Goal: Task Accomplishment & Management: Manage account settings

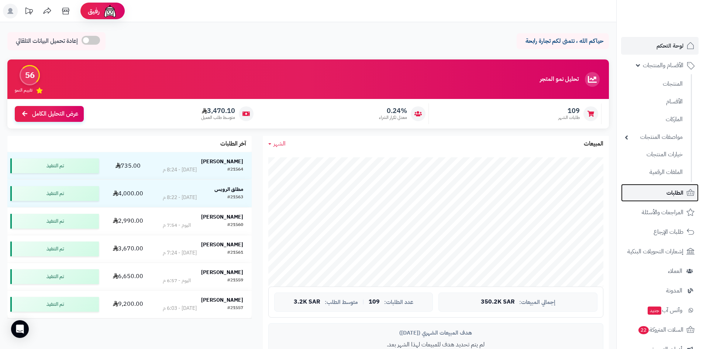
click at [666, 198] on link "الطلبات" at bounding box center [659, 193] width 77 height 18
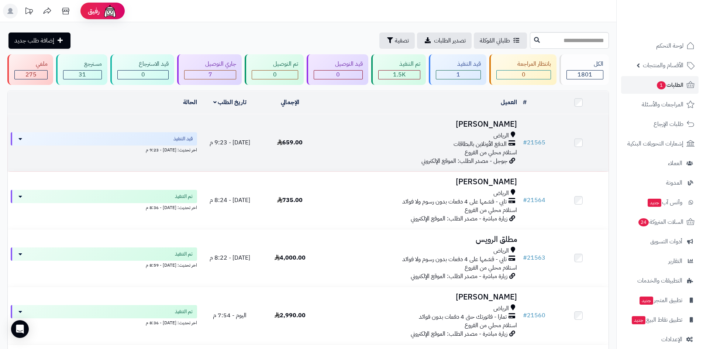
click at [484, 120] on h3 "سعد المطيري" at bounding box center [420, 124] width 194 height 8
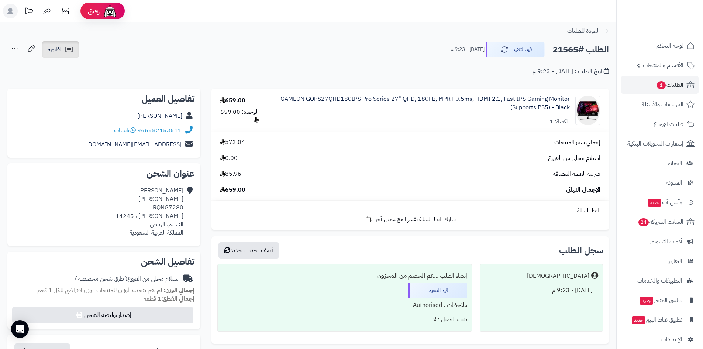
click at [72, 51] on icon at bounding box center [69, 49] width 9 height 9
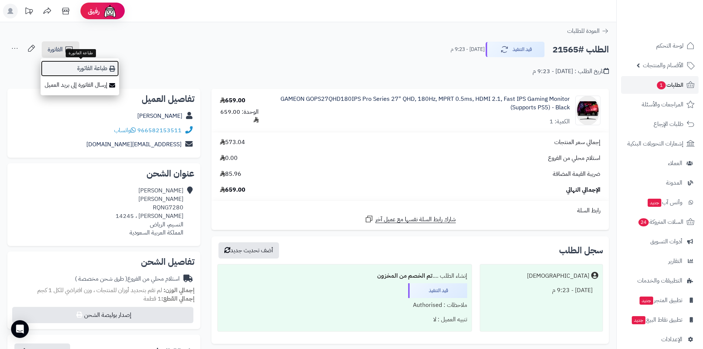
click at [89, 75] on link "طباعة الفاتورة" at bounding box center [80, 68] width 79 height 17
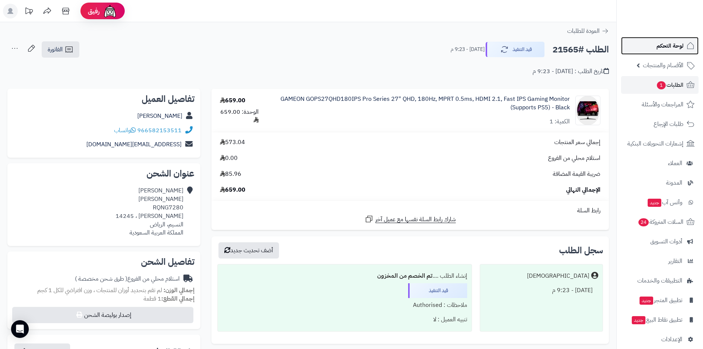
click at [637, 43] on link "لوحة التحكم" at bounding box center [659, 46] width 77 height 18
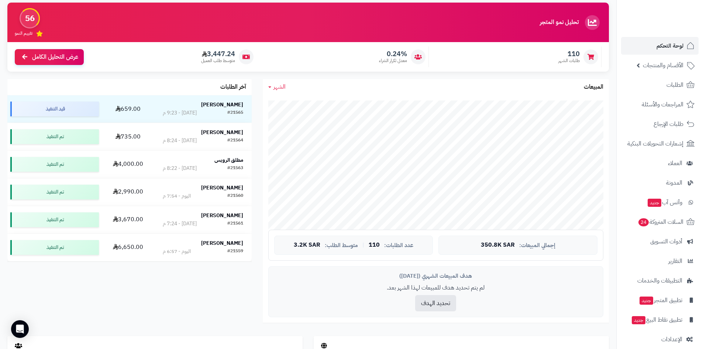
scroll to position [74, 0]
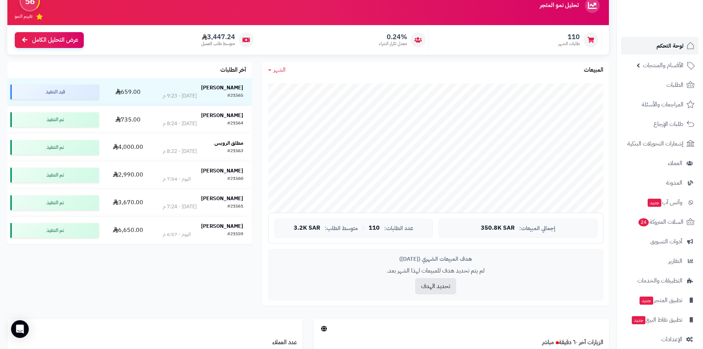
click at [644, 45] on link "لوحة التحكم" at bounding box center [659, 46] width 77 height 18
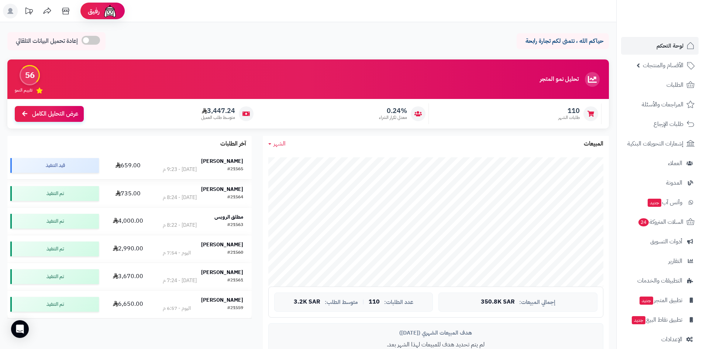
click at [232, 161] on strong "سعد المطيري" at bounding box center [222, 161] width 42 height 8
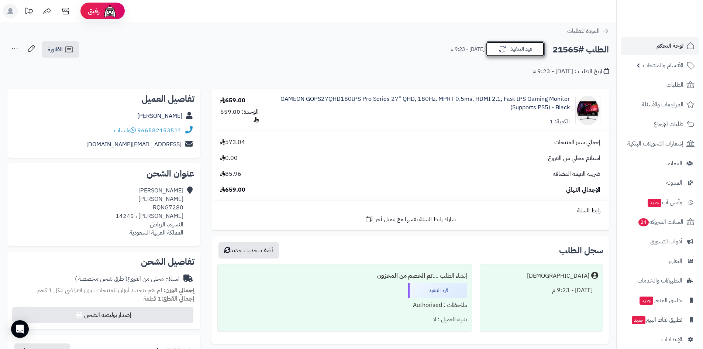
click at [498, 44] on button "قيد التنفيذ" at bounding box center [515, 48] width 59 height 15
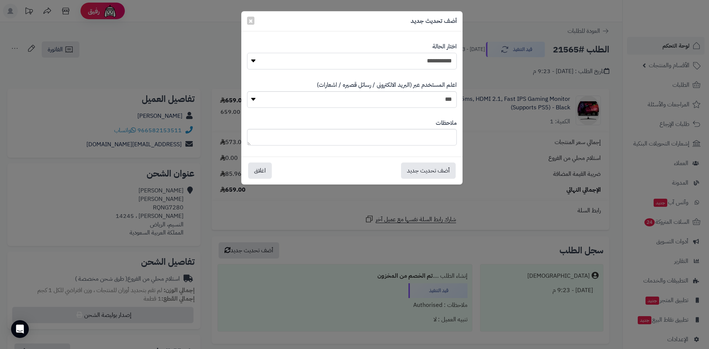
click at [420, 60] on select "**********" at bounding box center [352, 61] width 210 height 17
select select "*"
click at [247, 53] on select "**********" at bounding box center [352, 61] width 210 height 17
click at [434, 173] on button "أضف تحديث جديد" at bounding box center [428, 170] width 55 height 16
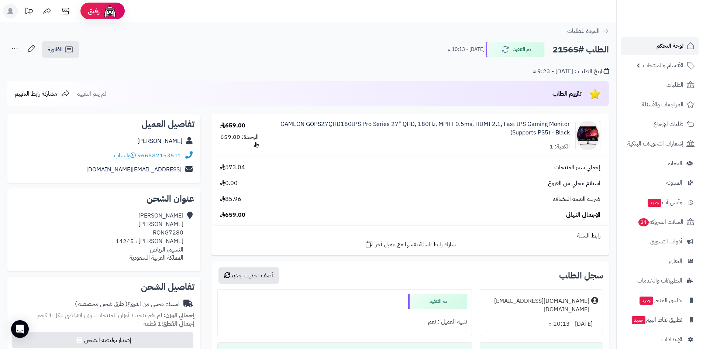
click at [656, 46] on link "لوحة التحكم" at bounding box center [659, 46] width 77 height 18
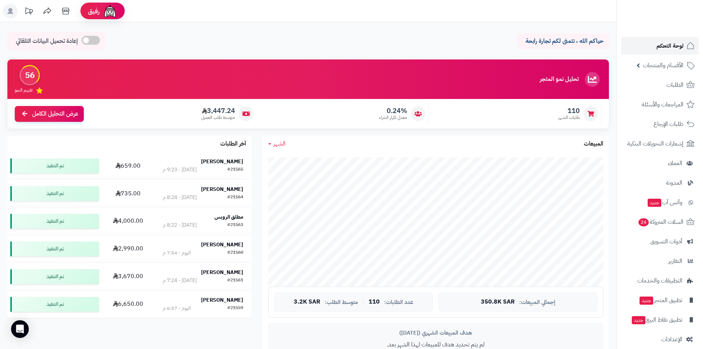
click at [644, 39] on link "لوحة التحكم" at bounding box center [659, 46] width 77 height 18
click at [645, 49] on link "لوحة التحكم" at bounding box center [659, 46] width 77 height 18
click at [635, 84] on link "الطلبات" at bounding box center [659, 85] width 77 height 18
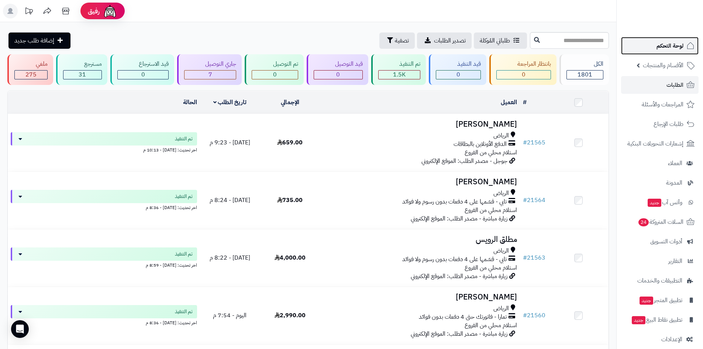
click at [648, 47] on link "لوحة التحكم" at bounding box center [659, 46] width 77 height 18
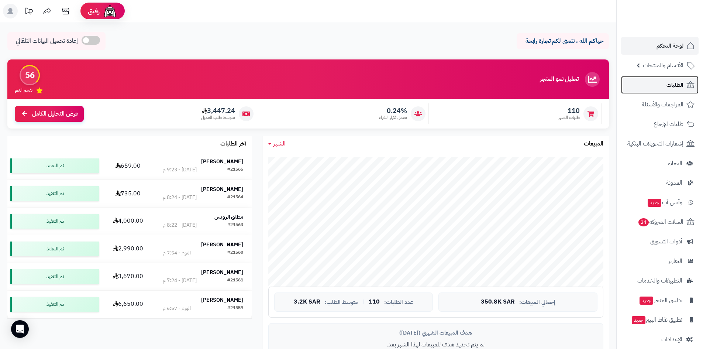
click at [648, 82] on link "الطلبات" at bounding box center [659, 85] width 77 height 18
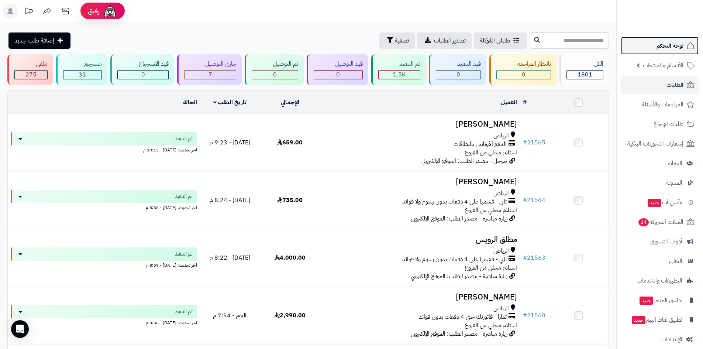
click at [668, 44] on span "لوحة التحكم" at bounding box center [669, 46] width 27 height 10
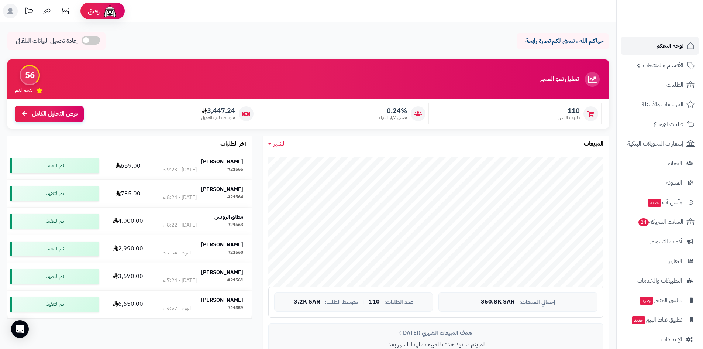
click at [625, 50] on link "لوحة التحكم" at bounding box center [659, 46] width 77 height 18
click at [655, 43] on link "لوحة التحكم" at bounding box center [659, 46] width 77 height 18
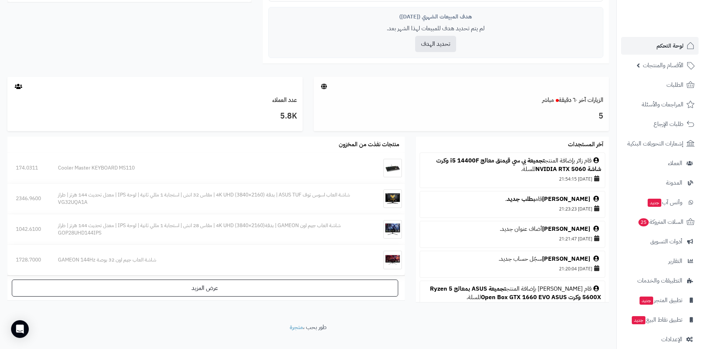
scroll to position [327, 0]
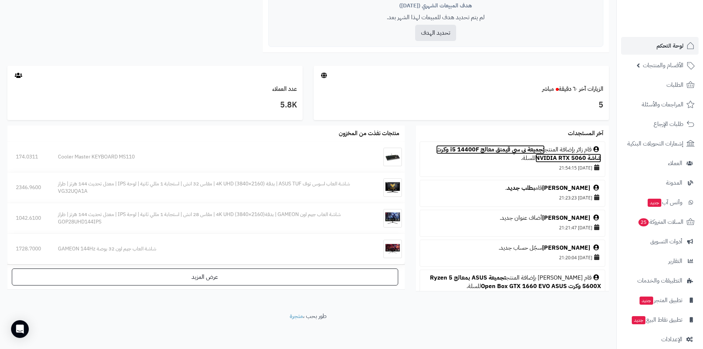
click at [496, 146] on link "تجميعة بي سي قيمنق معالج i5 14400F وكرت شاشة NVIDIA RTX 5060" at bounding box center [518, 153] width 165 height 17
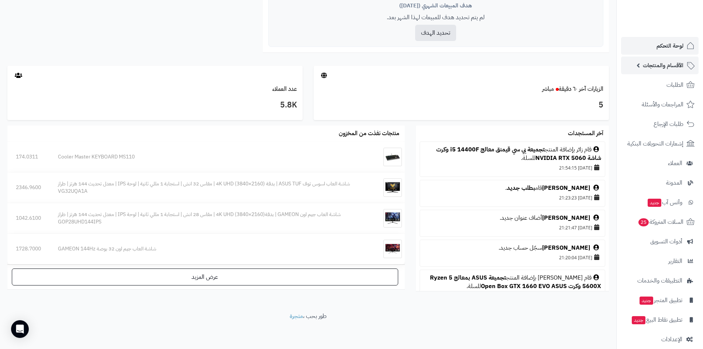
click at [644, 65] on span "الأقسام والمنتجات" at bounding box center [663, 65] width 41 height 10
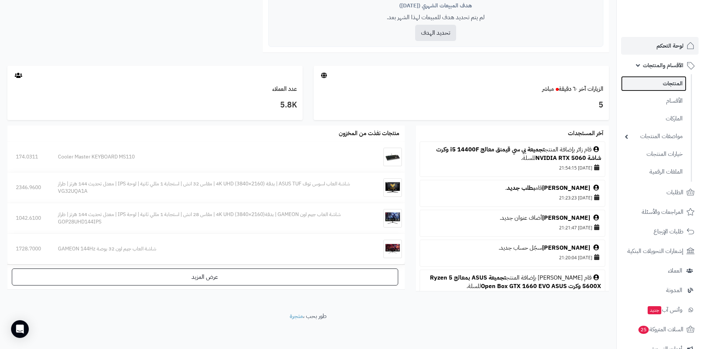
click at [652, 77] on link "المنتجات" at bounding box center [653, 83] width 65 height 15
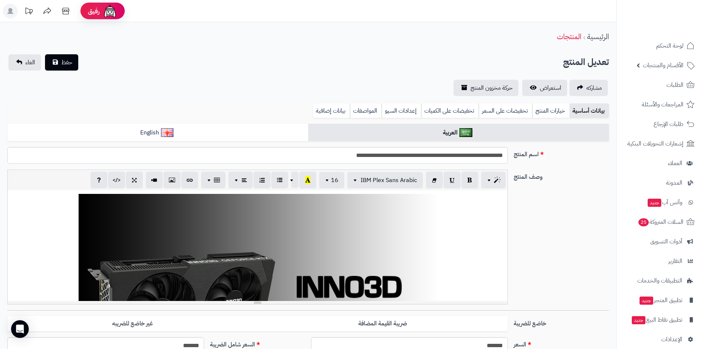
scroll to position [123, 0]
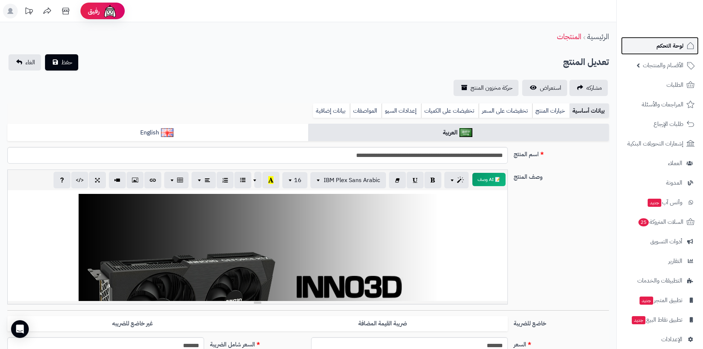
click at [651, 49] on link "لوحة التحكم" at bounding box center [659, 46] width 77 height 18
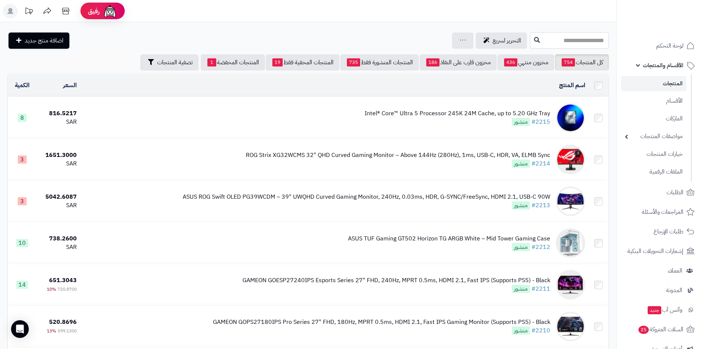
click at [545, 38] on input "text" at bounding box center [569, 40] width 79 height 17
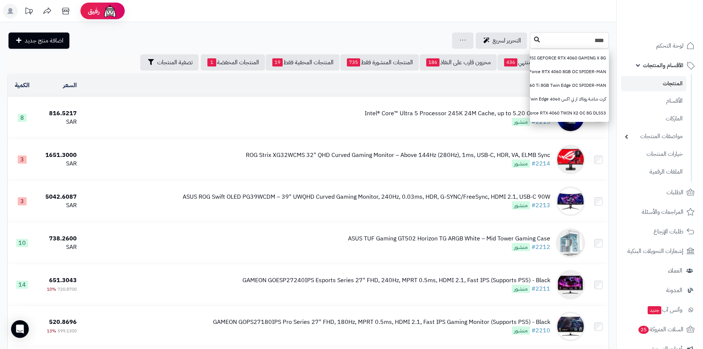
type input "****"
click at [534, 42] on icon at bounding box center [537, 40] width 6 height 6
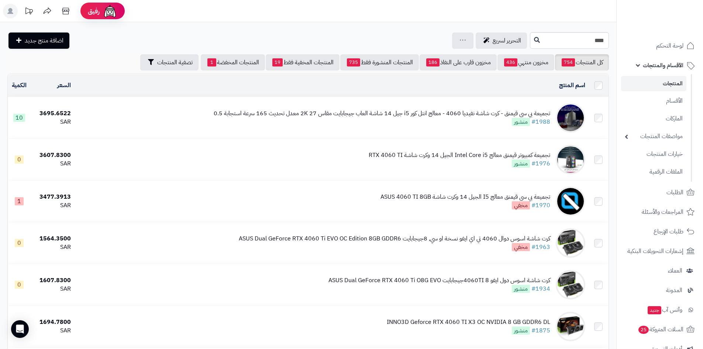
click at [418, 109] on div "تجميعة بي سي قيمنق - كرت شاشة نفيديا 4060 - معالج انتل كور i5 جيل 14 شاشة العاب…" at bounding box center [382, 113] width 337 height 8
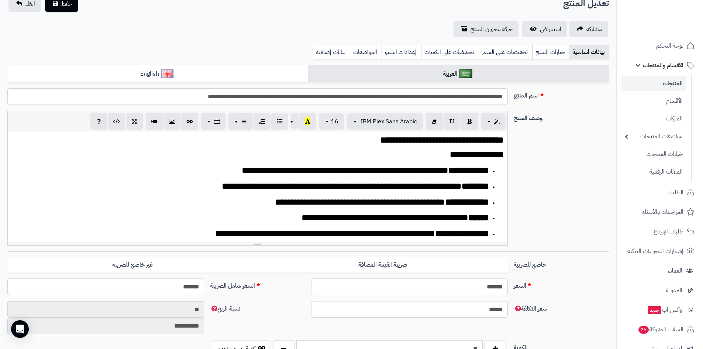
scroll to position [148, 0]
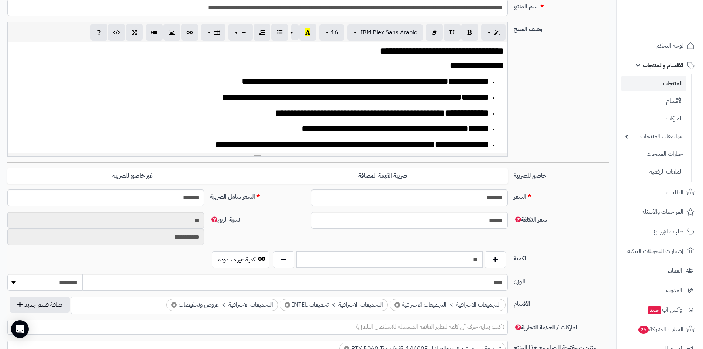
click at [465, 260] on input "**" at bounding box center [389, 259] width 186 height 17
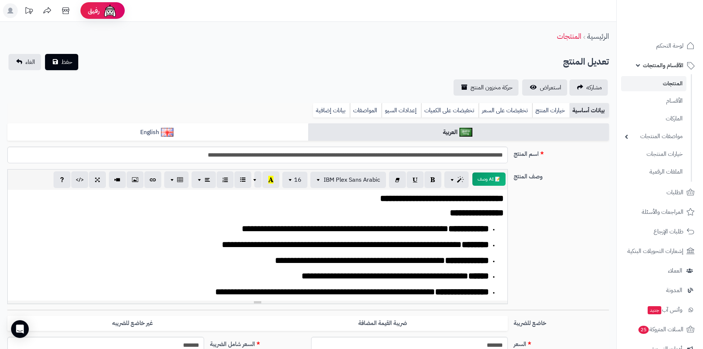
scroll to position [0, 0]
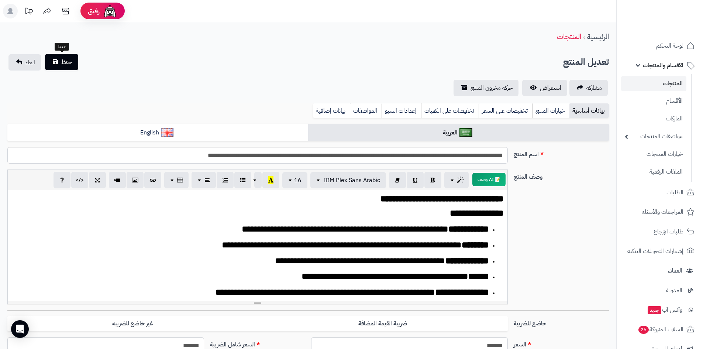
type input "*"
click at [67, 60] on span "حفظ" at bounding box center [66, 62] width 11 height 9
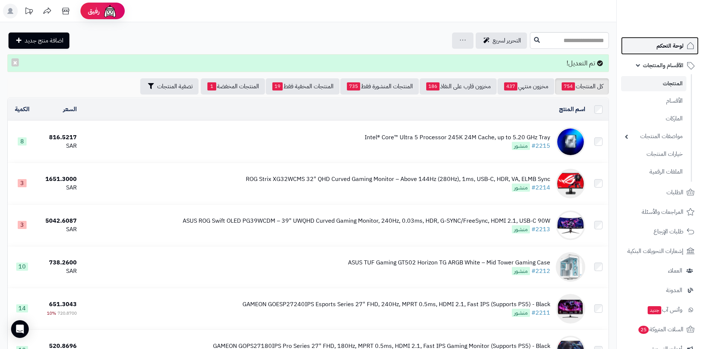
click at [671, 49] on span "لوحة التحكم" at bounding box center [669, 46] width 27 height 10
